Goal: Information Seeking & Learning: Learn about a topic

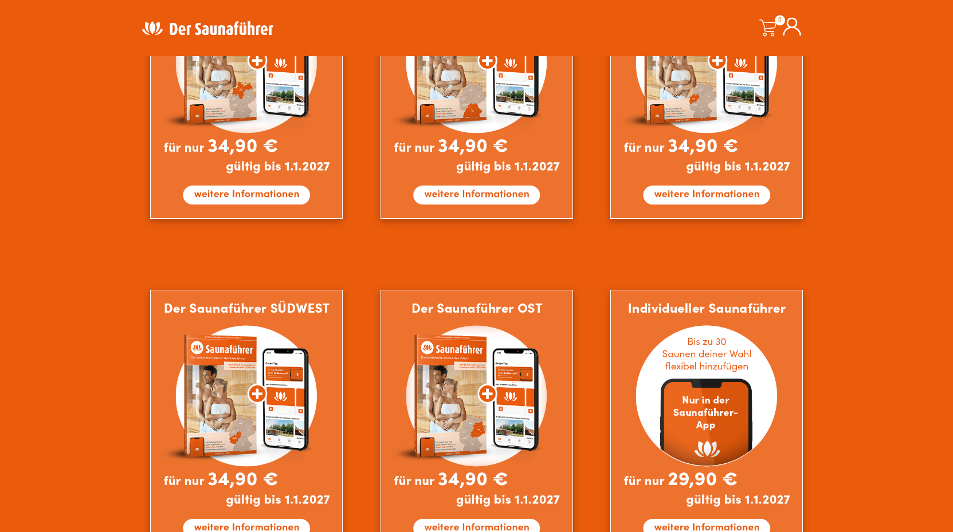
scroll to position [701, 0]
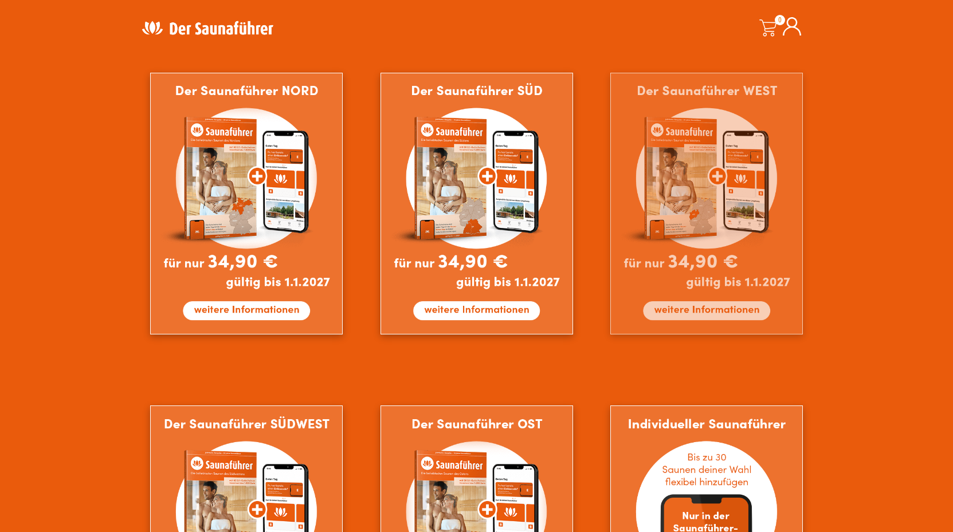
click at [678, 243] on img at bounding box center [706, 204] width 192 height 262
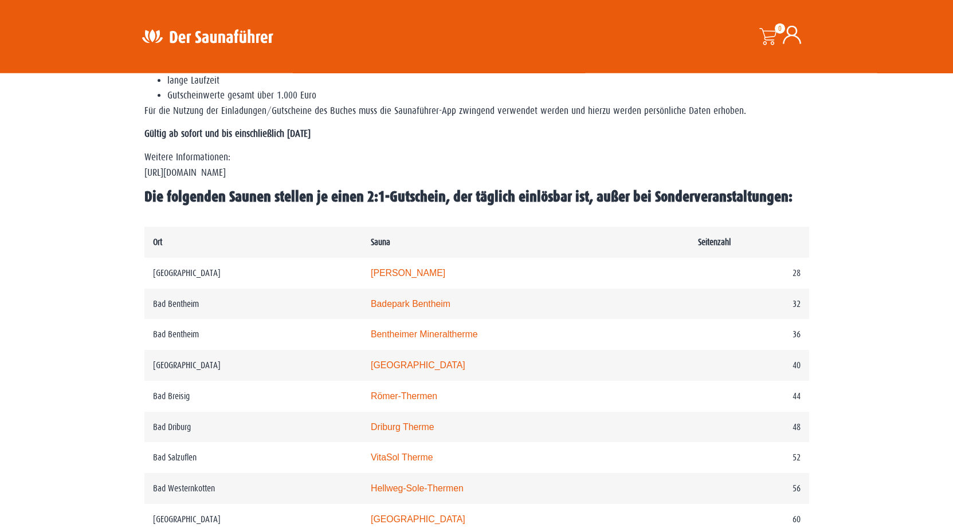
scroll to position [467, 0]
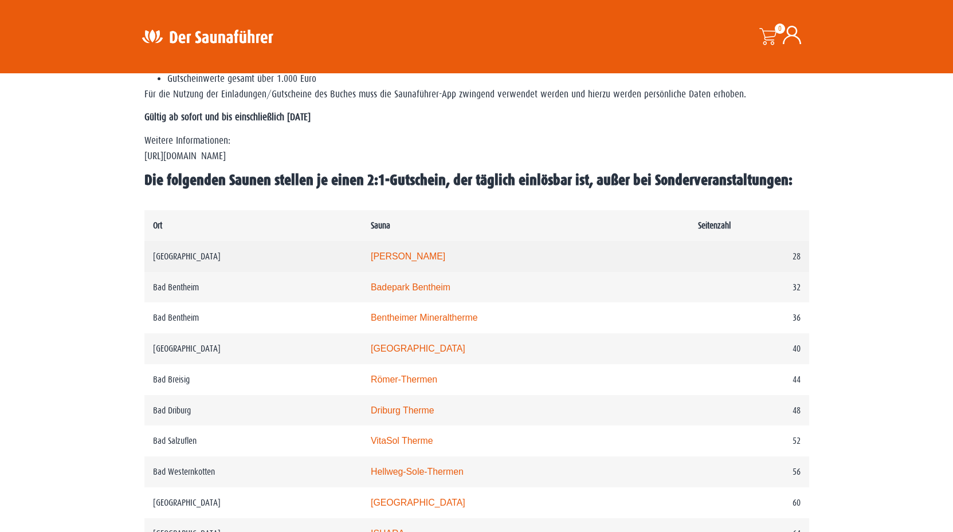
click at [414, 261] on link "Carolus Thermen" at bounding box center [408, 256] width 74 height 10
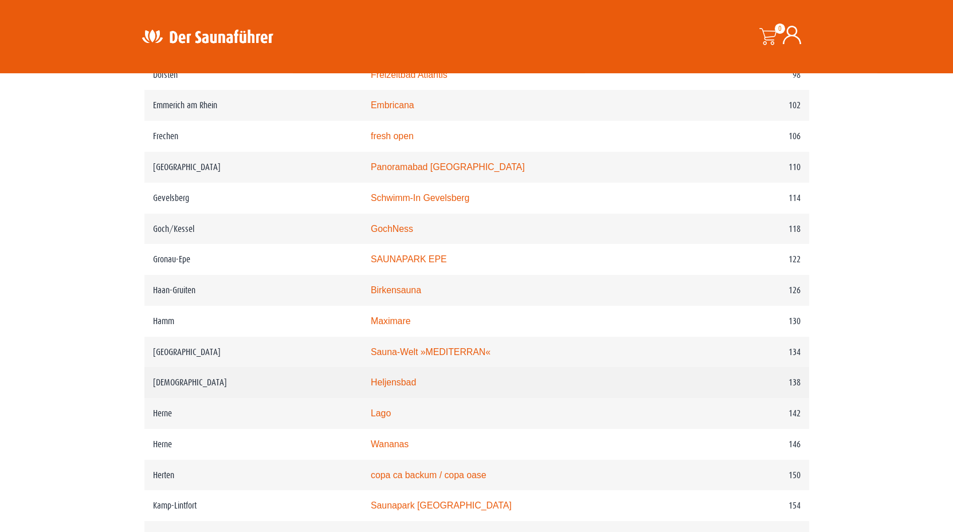
scroll to position [1227, 0]
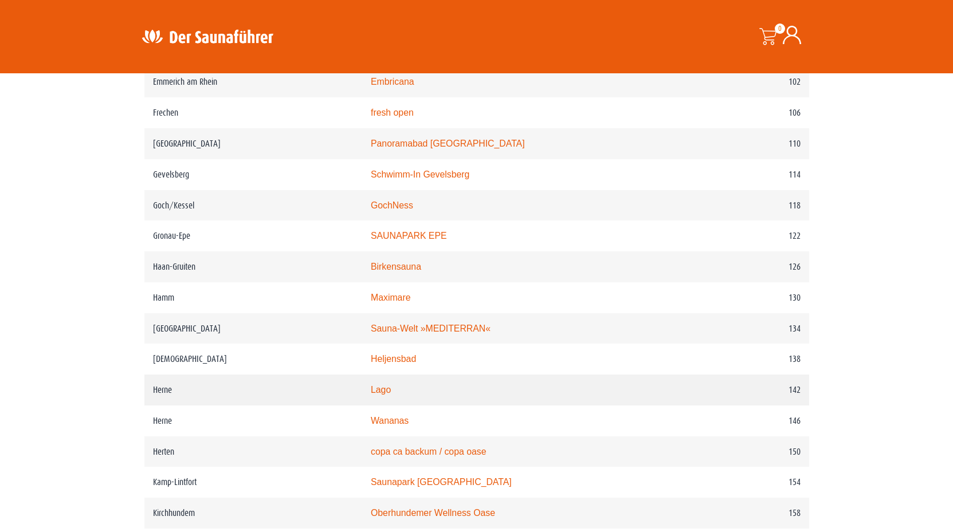
click at [391, 395] on link "Lago" at bounding box center [381, 390] width 20 height 10
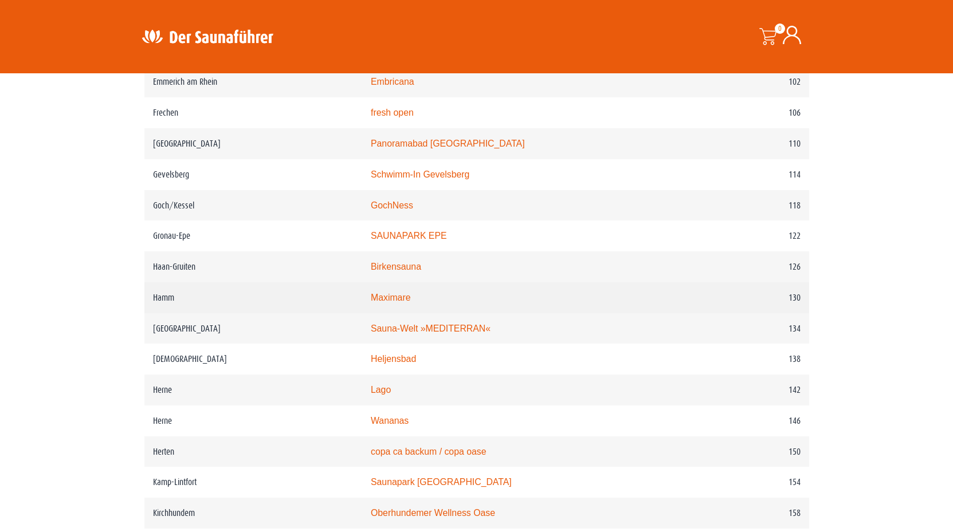
click at [403, 302] on link "Maximare" at bounding box center [391, 298] width 40 height 10
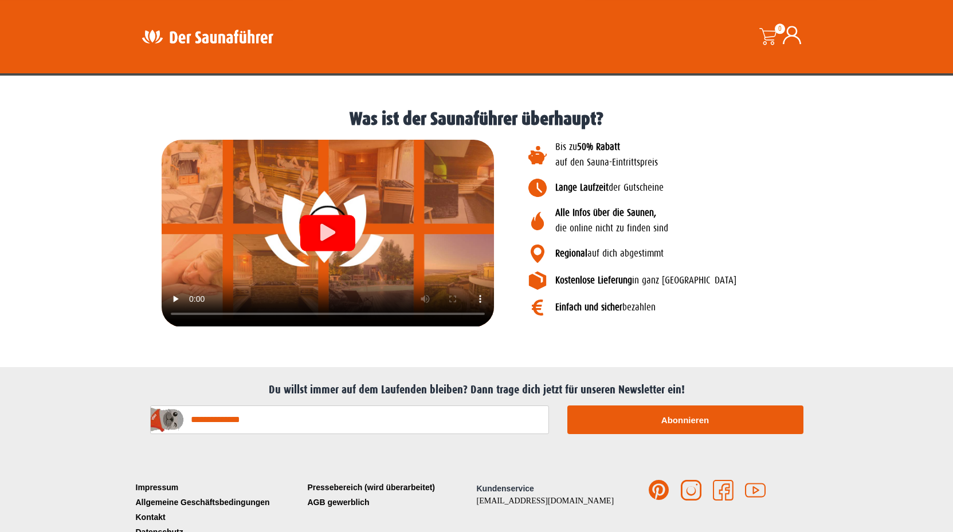
scroll to position [1286, 0]
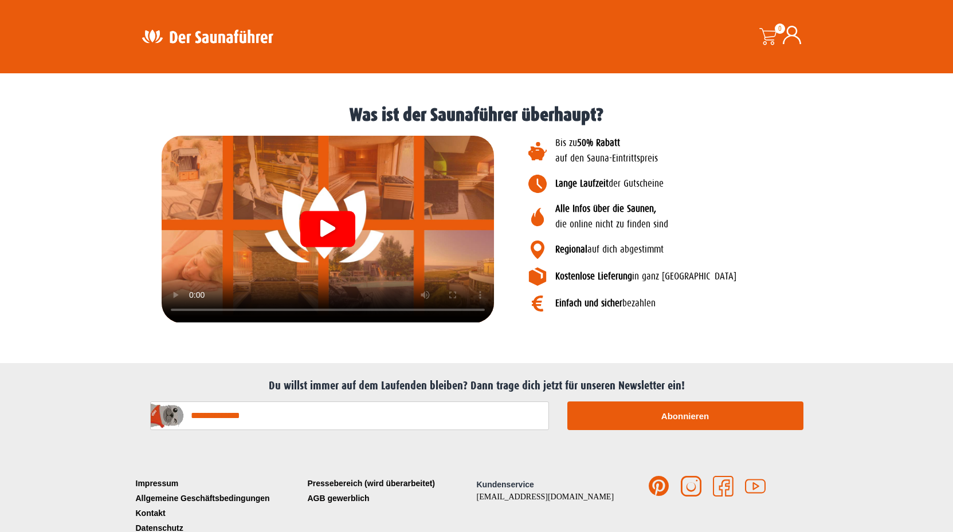
click at [331, 220] on icon "Video abspielen" at bounding box center [327, 228] width 15 height 17
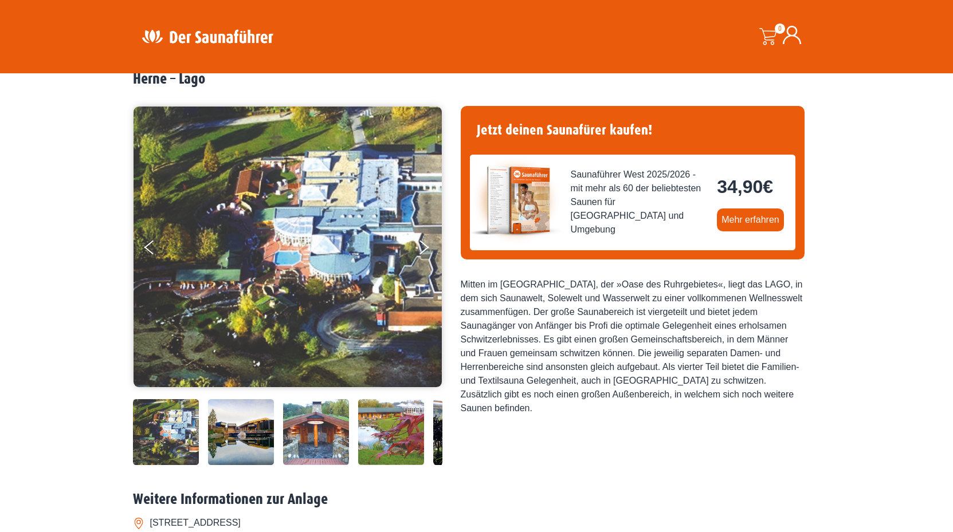
scroll to position [55, 0]
